Goal: Contribute content

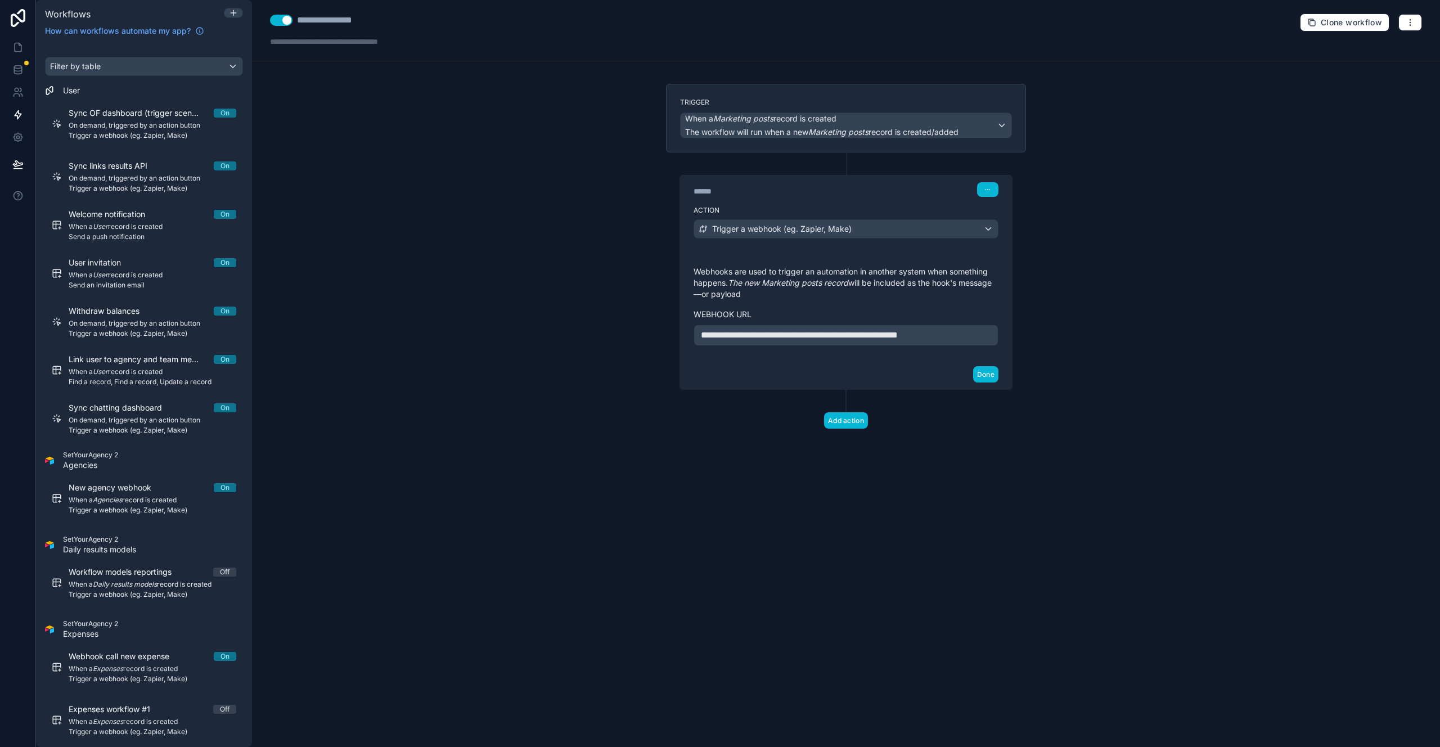
scroll to position [564, 0]
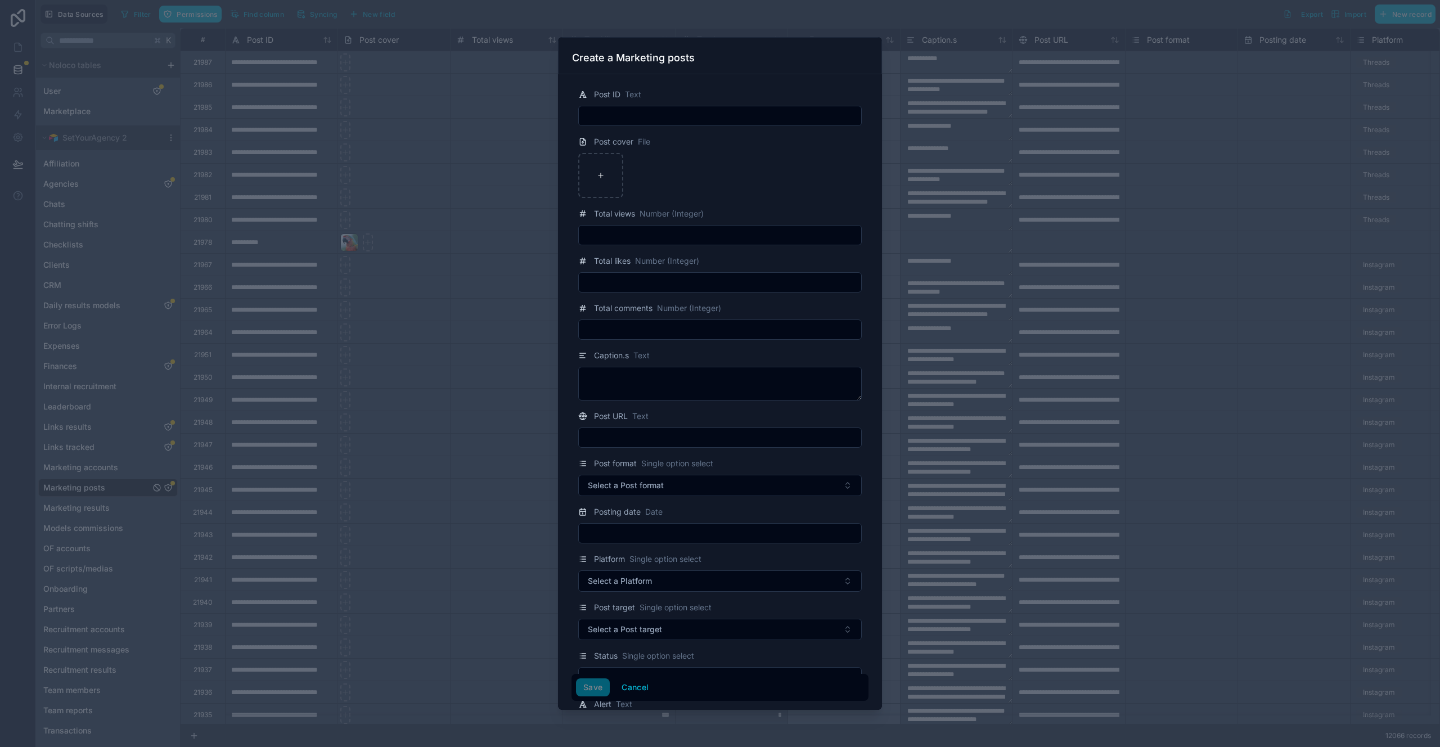
click at [503, 212] on div at bounding box center [720, 373] width 1440 height 747
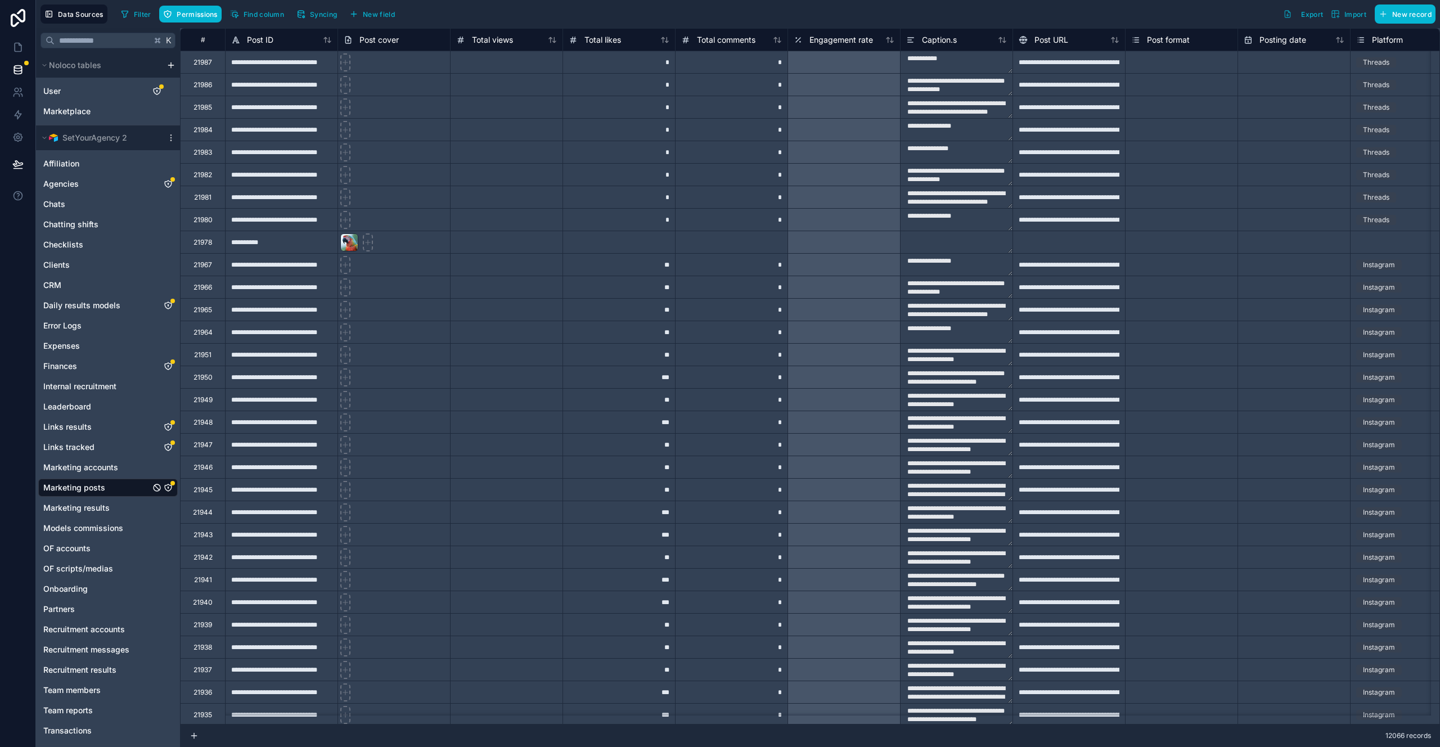
click at [285, 246] on div "**********" at bounding box center [281, 242] width 113 height 23
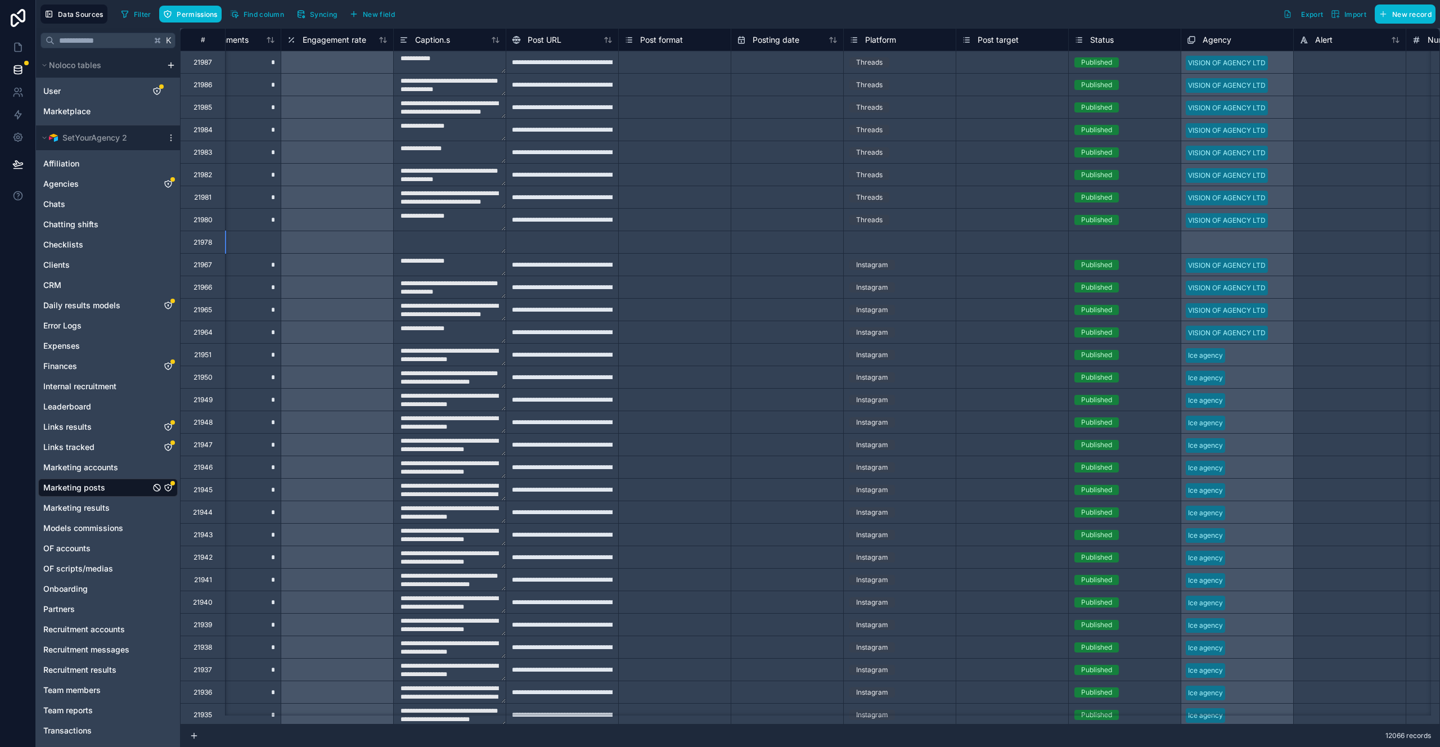
scroll to position [0, 545]
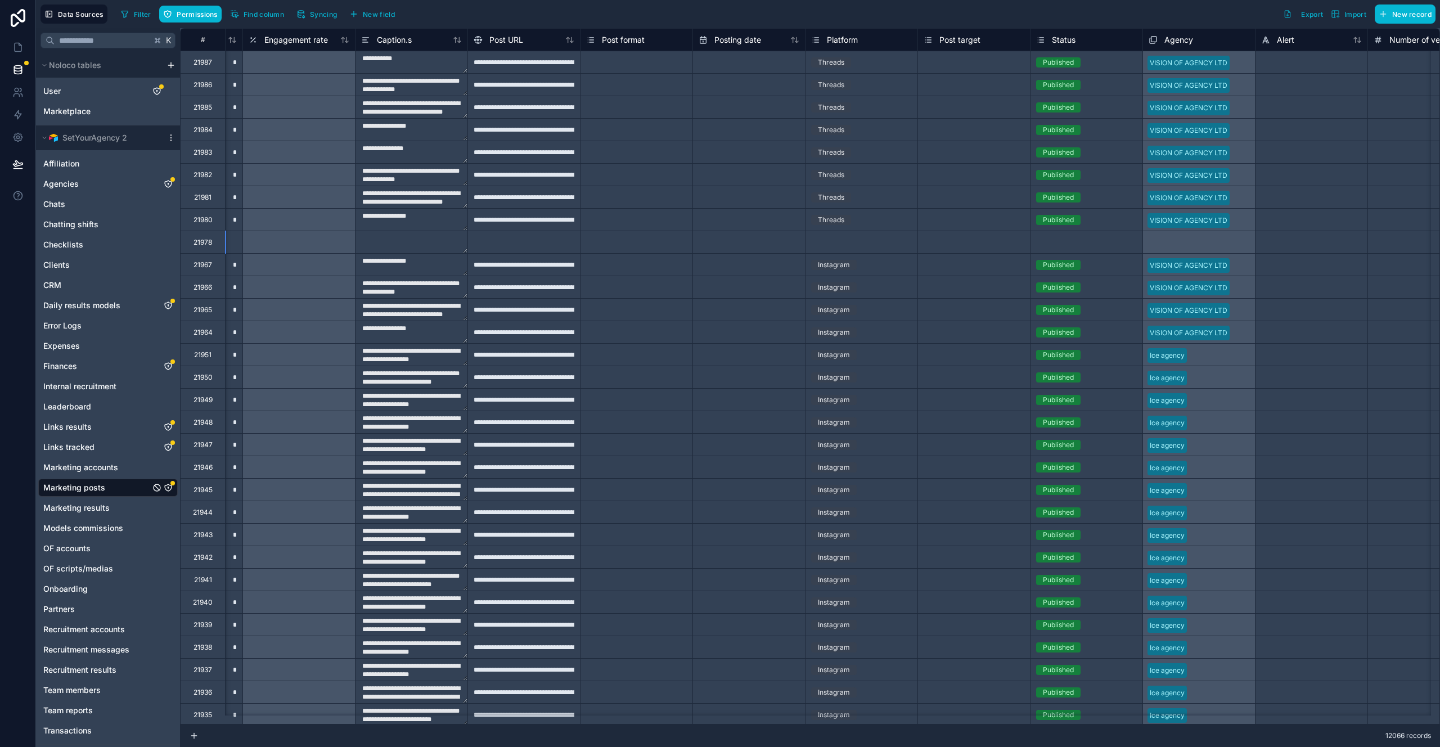
click at [833, 217] on div "Threads" at bounding box center [831, 220] width 26 height 10
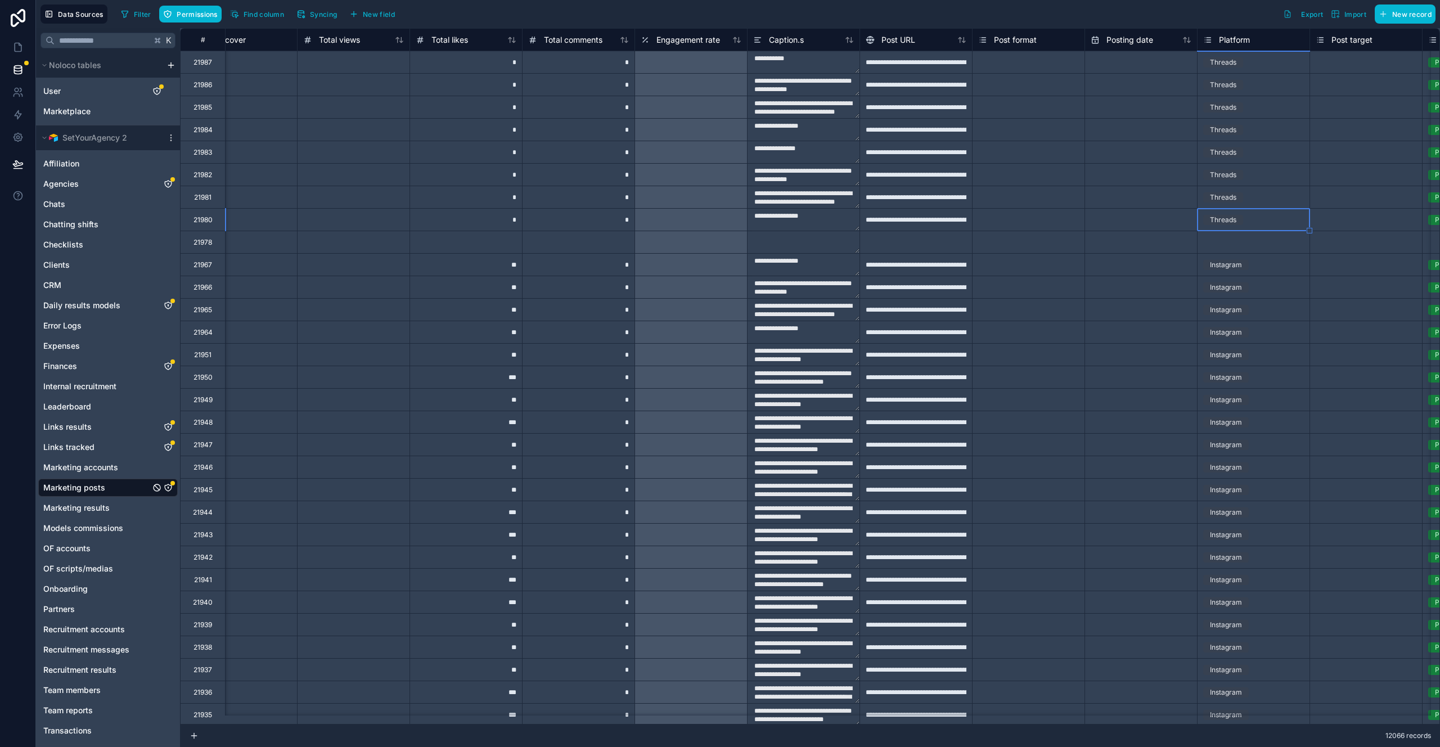
scroll to position [0, 0]
